Goal: Transaction & Acquisition: Purchase product/service

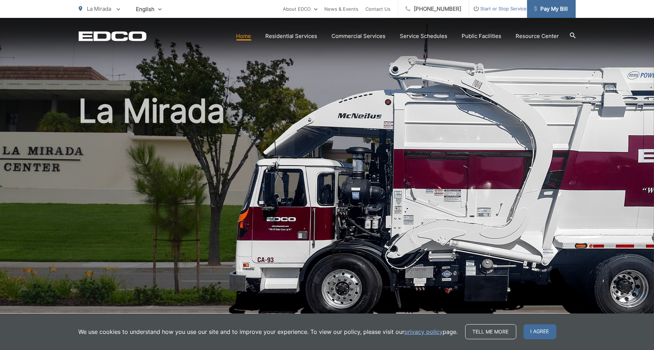
click at [550, 11] on span "Pay My Bill" at bounding box center [551, 9] width 34 height 9
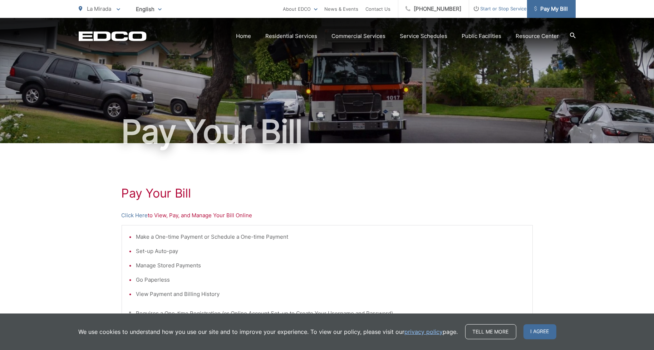
click at [551, 8] on span "Pay My Bill" at bounding box center [551, 9] width 34 height 9
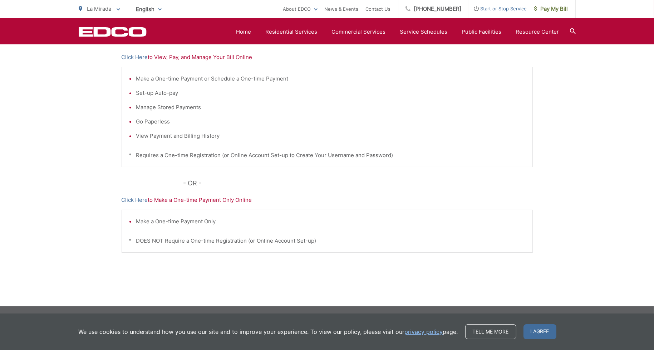
scroll to position [158, 0]
click at [246, 33] on link "Home" at bounding box center [243, 32] width 15 height 9
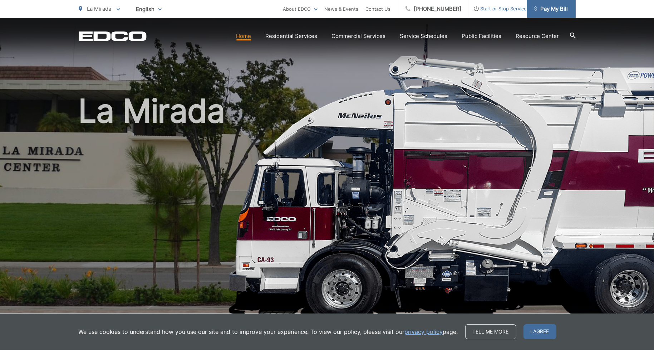
click at [538, 8] on span "Pay My Bill" at bounding box center [551, 9] width 34 height 9
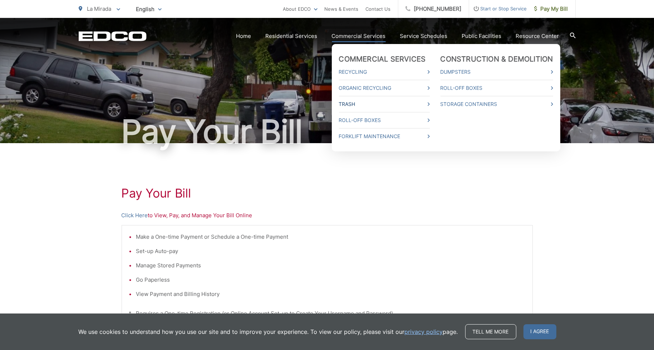
click at [358, 107] on link "Trash" at bounding box center [384, 104] width 91 height 9
